Goal: Transaction & Acquisition: Purchase product/service

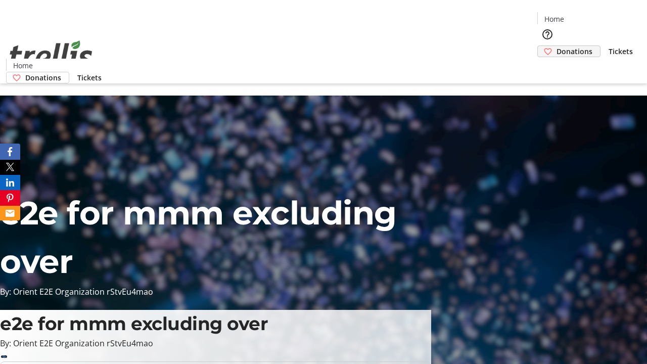
click at [557, 46] on span "Donations" at bounding box center [575, 51] width 36 height 11
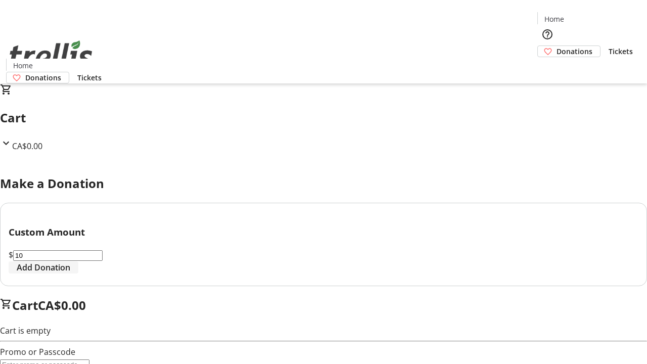
click at [70, 274] on span "Add Donation" at bounding box center [44, 267] width 54 height 12
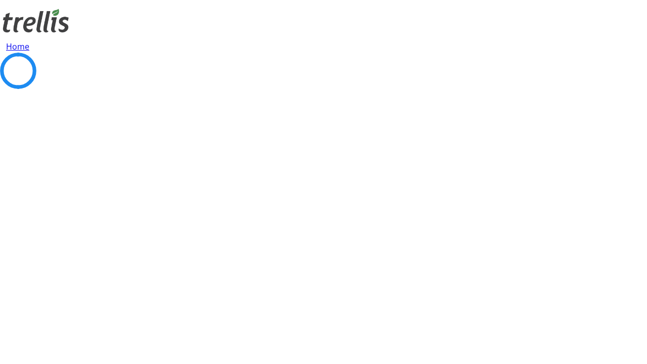
select select "CA"
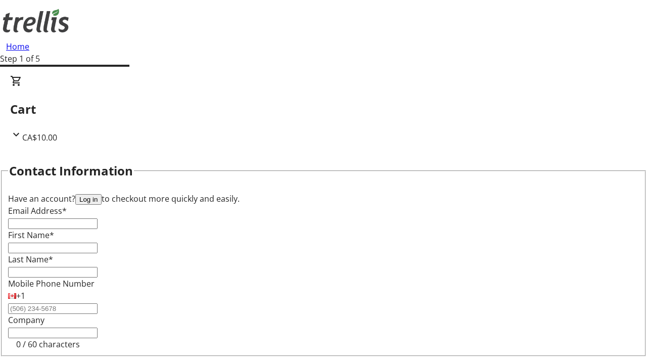
click at [102, 194] on button "Log in" at bounding box center [88, 199] width 26 height 11
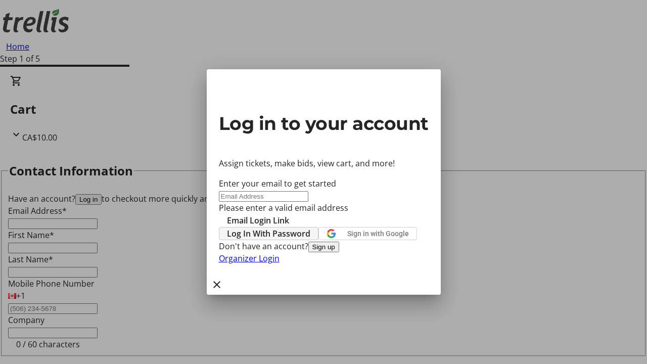
click at [310, 228] on span "Log In With Password" at bounding box center [268, 234] width 83 height 12
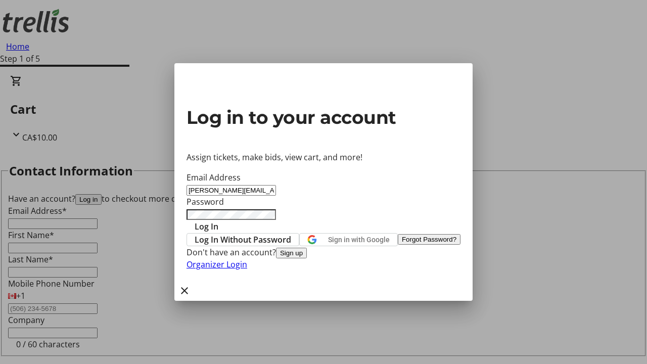
type input "[PERSON_NAME][EMAIL_ADDRESS][DOMAIN_NAME]"
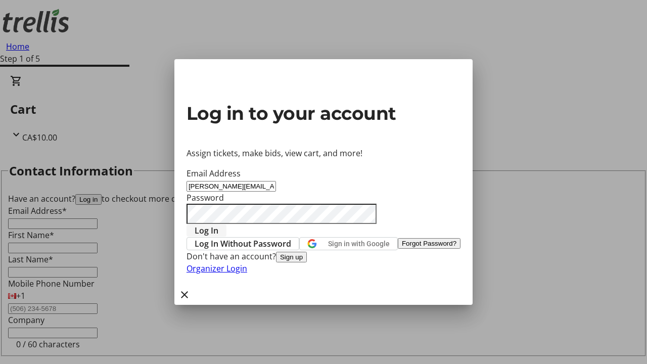
click at [218, 224] on span "Log In" at bounding box center [207, 230] width 24 height 12
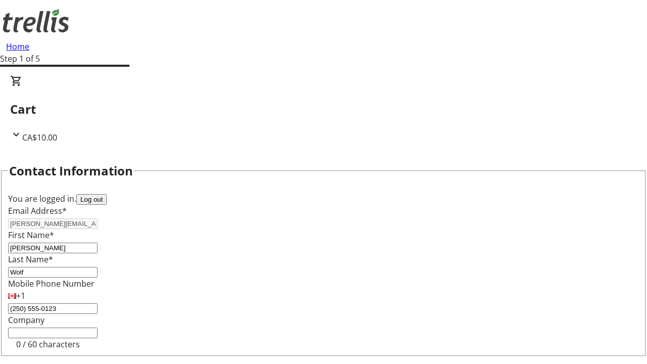
select select "CA"
type input "[STREET_ADDRESS][PERSON_NAME]"
type input "Kelowna"
select select "BC"
type input "Kelowna"
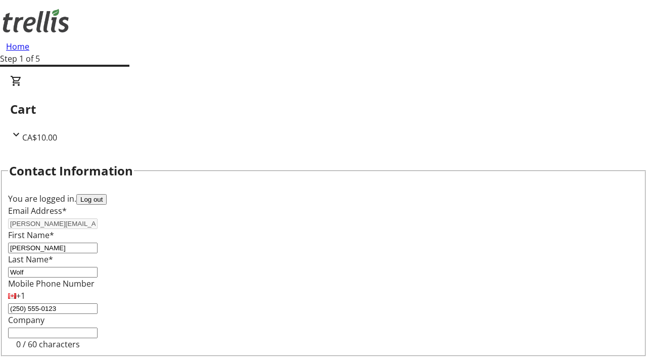
type input "V1Y 0C2"
